Goal: Check status: Check status

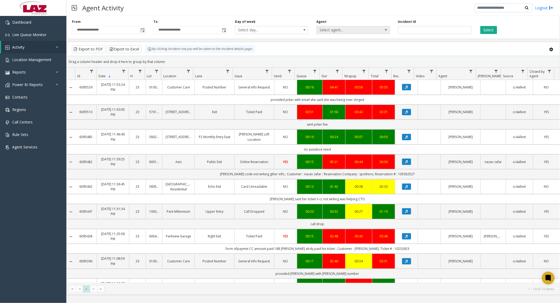
click at [338, 30] on span "Select agent..." at bounding box center [346, 29] width 58 height 7
click at [366, 29] on span "Select agent..." at bounding box center [346, 29] width 58 height 7
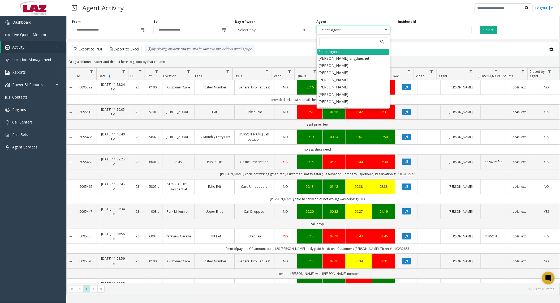
click at [366, 30] on span "Select agent..." at bounding box center [346, 29] width 58 height 7
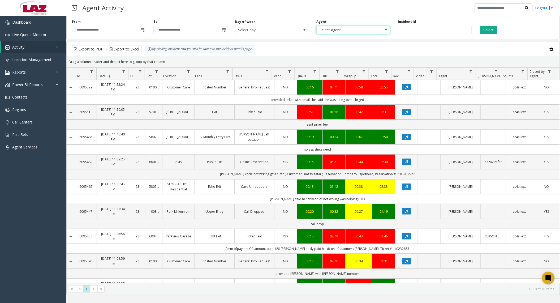
click at [361, 32] on span "Select agent..." at bounding box center [346, 29] width 58 height 7
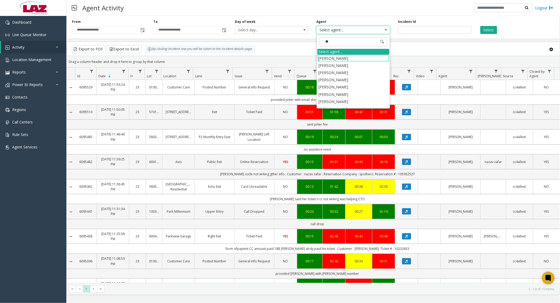
type input "***"
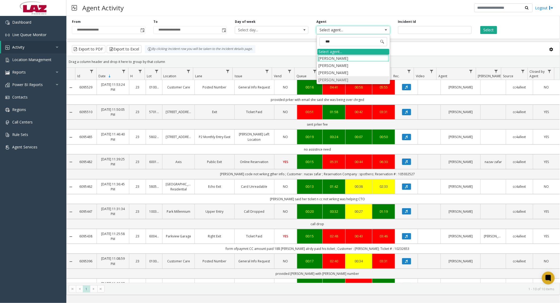
click at [355, 81] on li "Max Jimenez" at bounding box center [354, 79] width 72 height 7
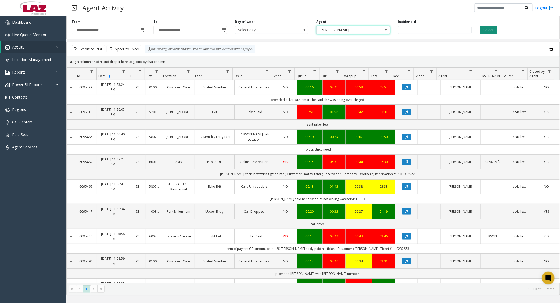
click at [490, 29] on button "Select" at bounding box center [488, 30] width 17 height 8
